Goal: Task Accomplishment & Management: Manage account settings

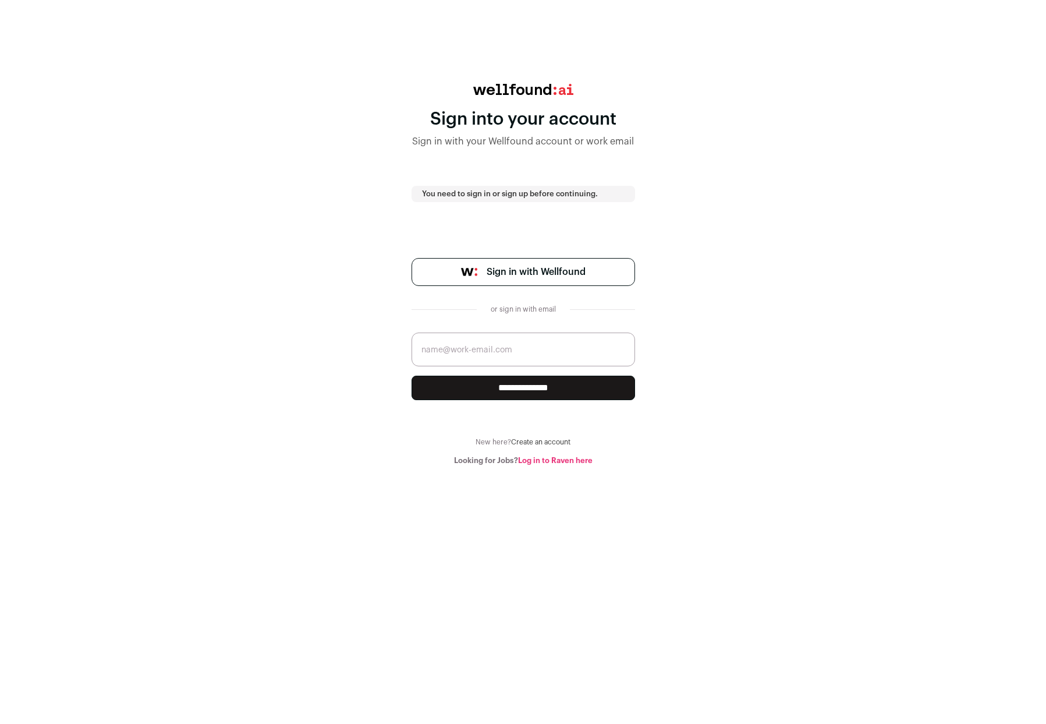
click at [556, 268] on span "Sign in with Wellfound" at bounding box center [536, 272] width 99 height 14
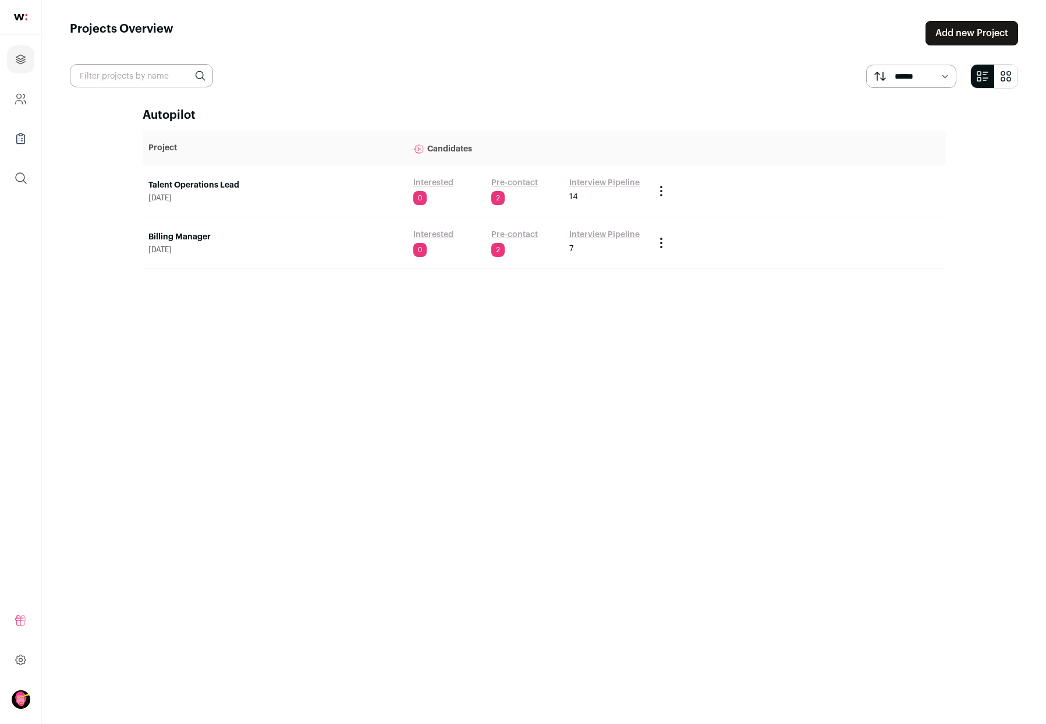
click at [555, 218] on td "Interested 0 Pre-contact 2 Interview Pipeline 7" at bounding box center [527, 243] width 241 height 52
click at [921, 263] on td "Project Actions Archive Project" at bounding box center [796, 243] width 297 height 52
click at [424, 183] on link "Interested" at bounding box center [433, 183] width 40 height 12
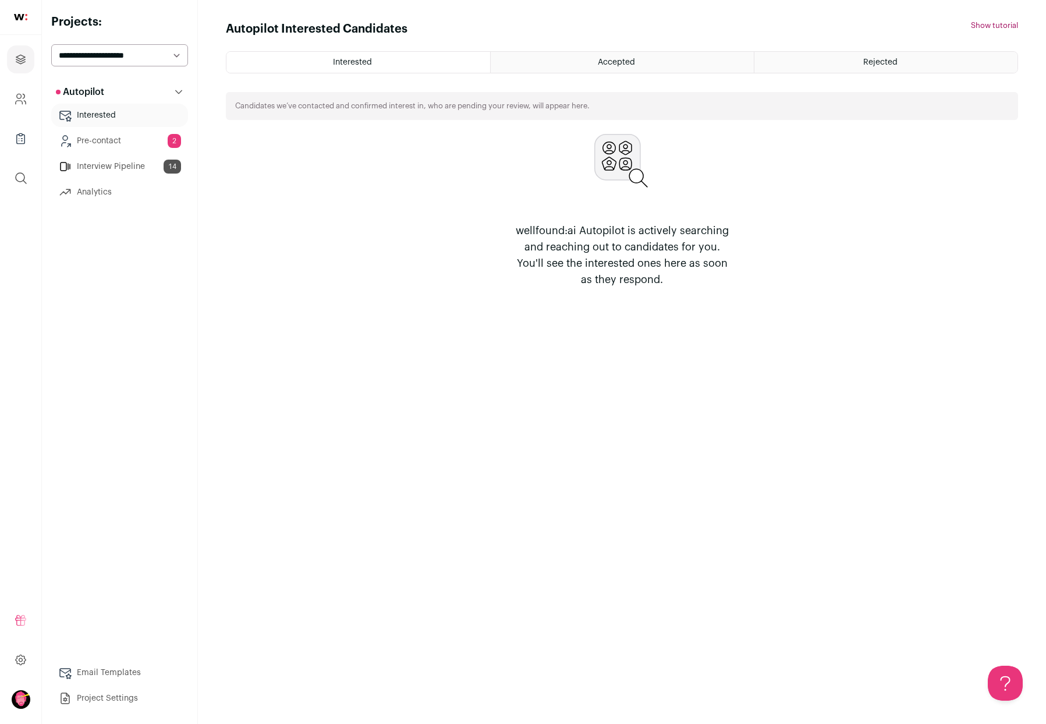
click at [120, 136] on link "Pre-contact 2" at bounding box center [119, 140] width 137 height 23
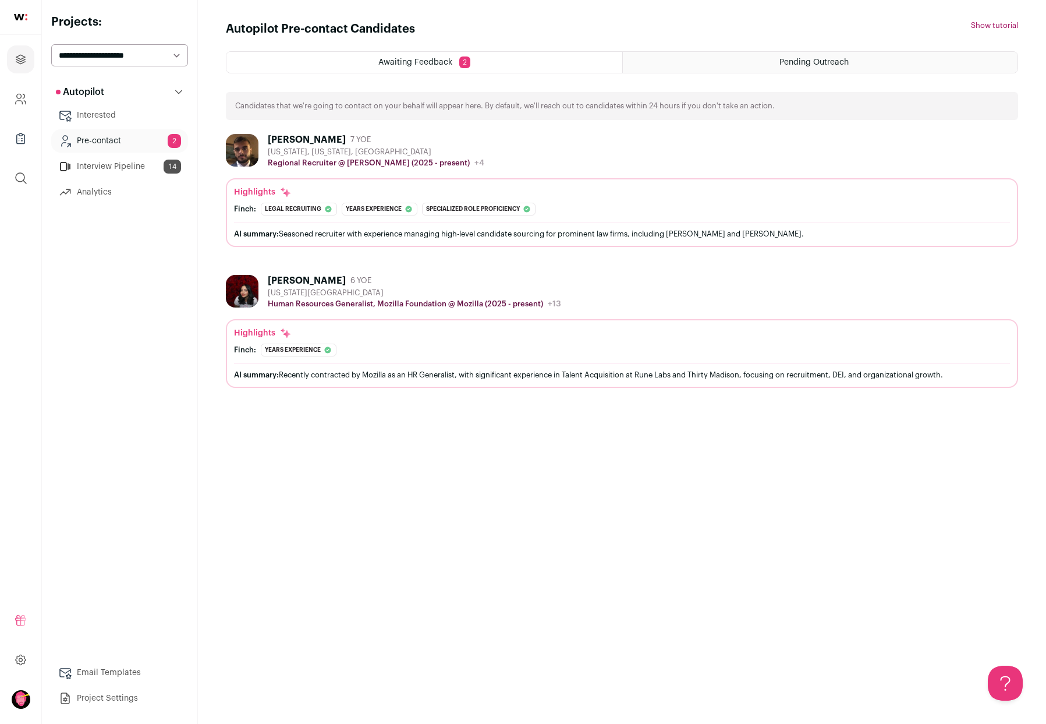
click at [146, 165] on link "Interview Pipeline 14" at bounding box center [119, 166] width 137 height 23
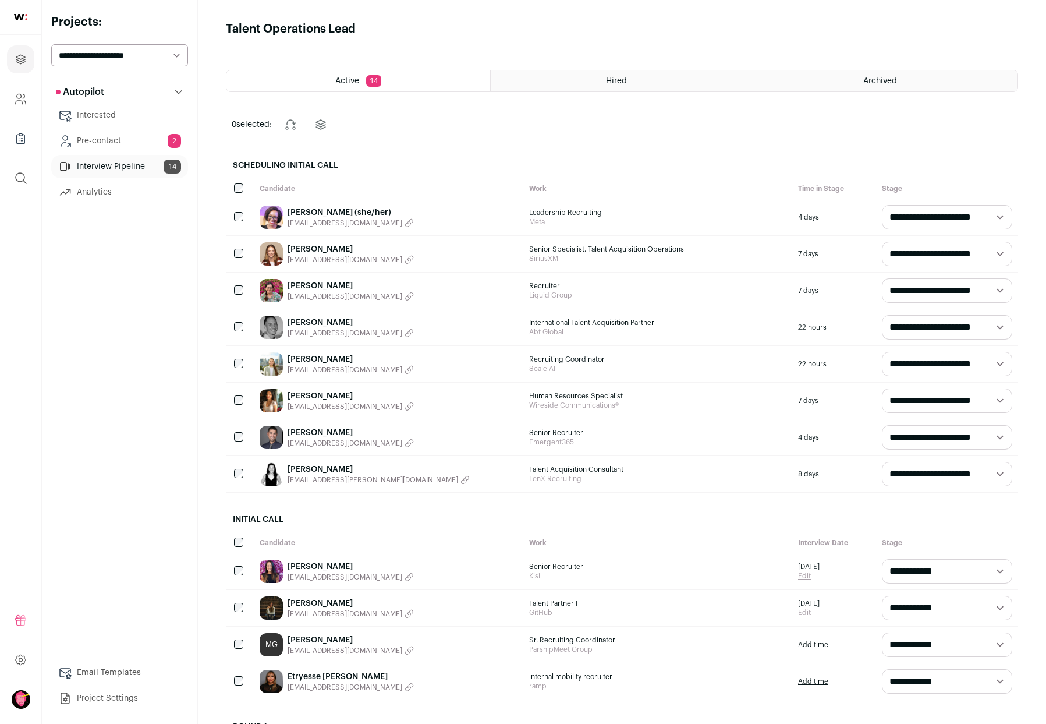
click at [140, 139] on link "Pre-contact 2" at bounding box center [119, 140] width 137 height 23
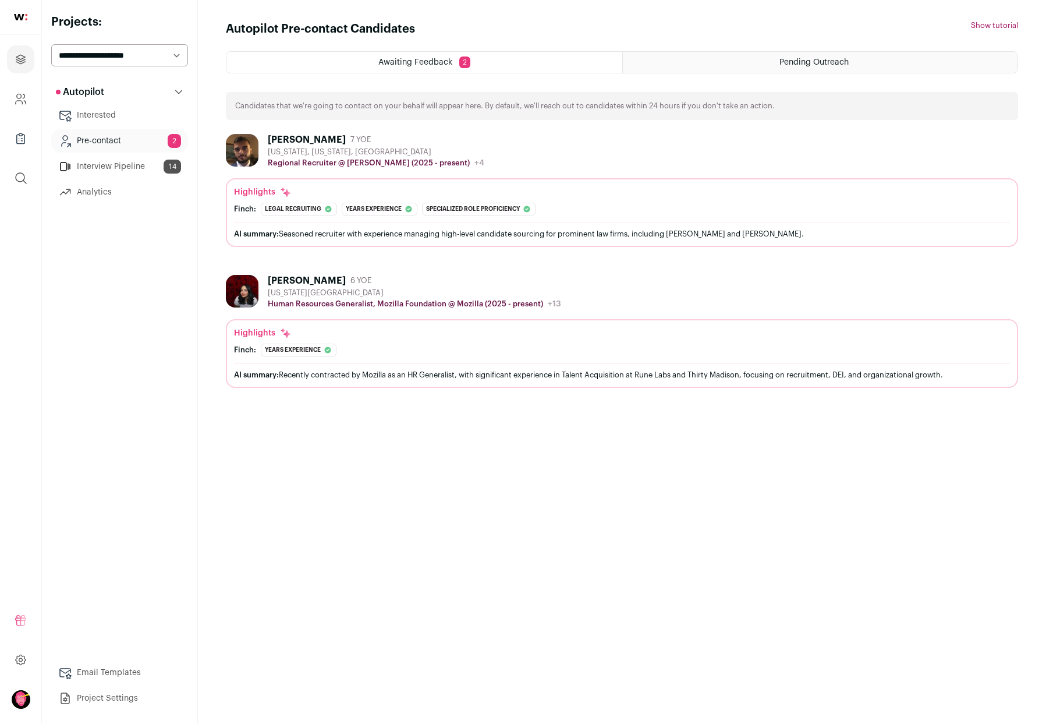
click at [249, 297] on img at bounding box center [242, 291] width 33 height 33
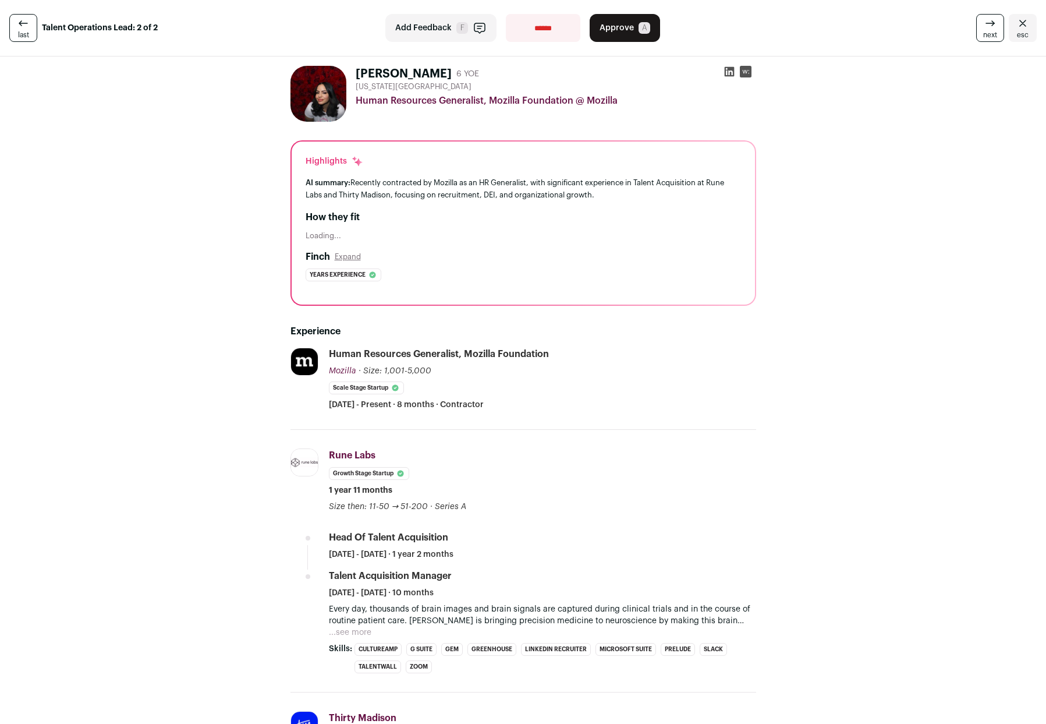
click at [315, 88] on img at bounding box center [318, 94] width 56 height 56
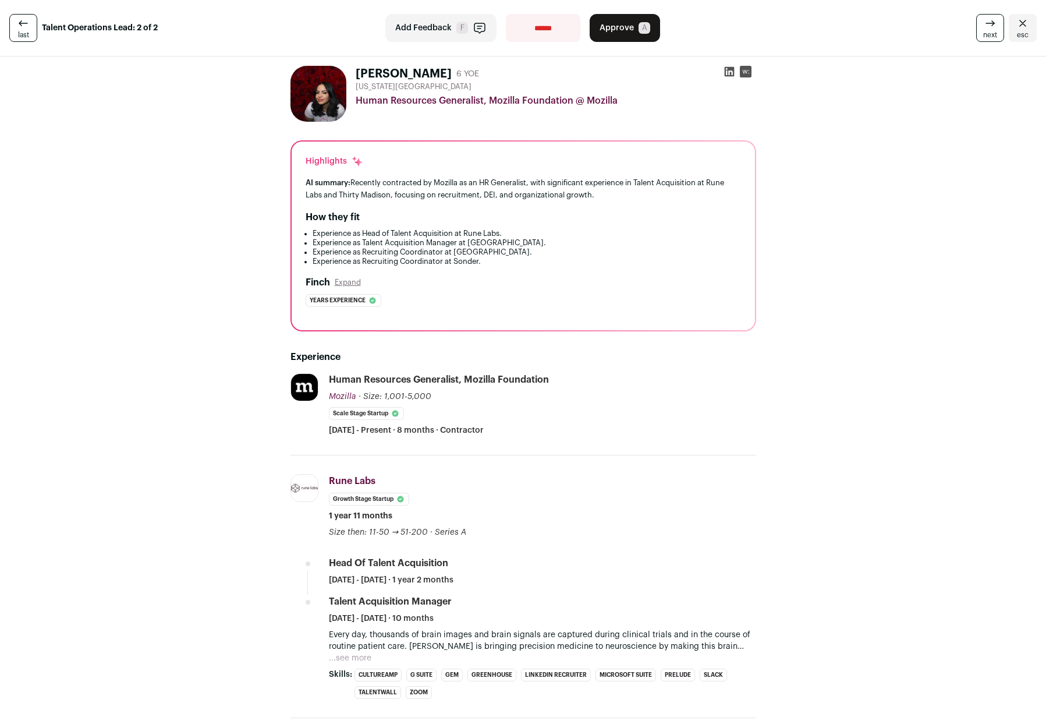
click at [727, 73] on icon at bounding box center [730, 72] width 12 height 12
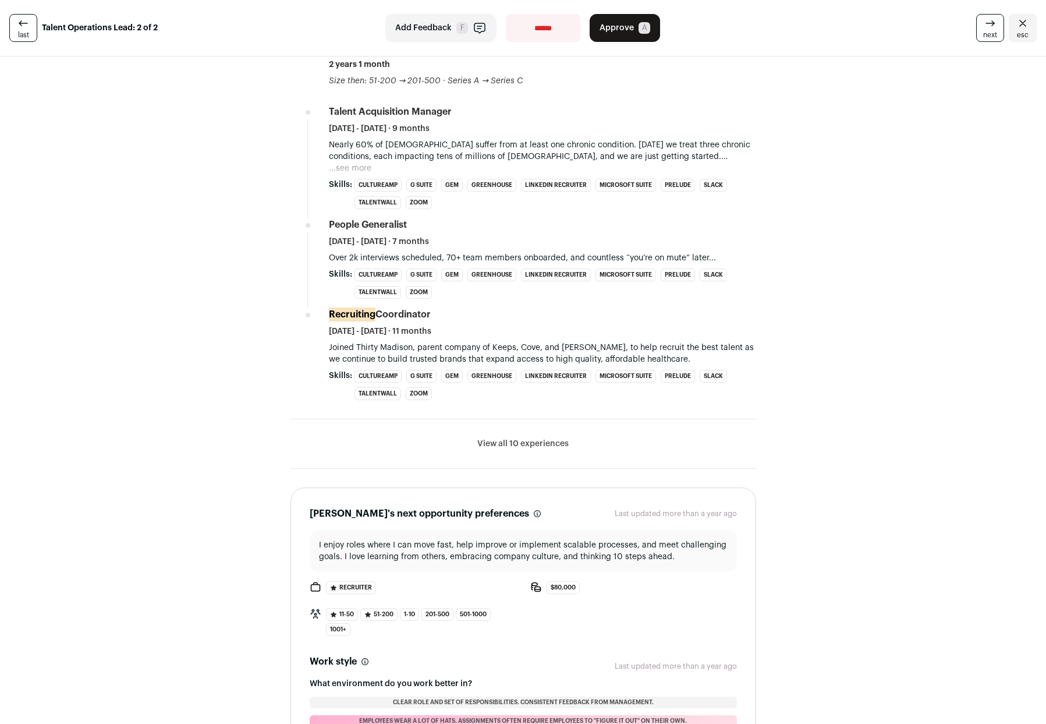
scroll to position [394, 0]
